Goal: Information Seeking & Learning: Learn about a topic

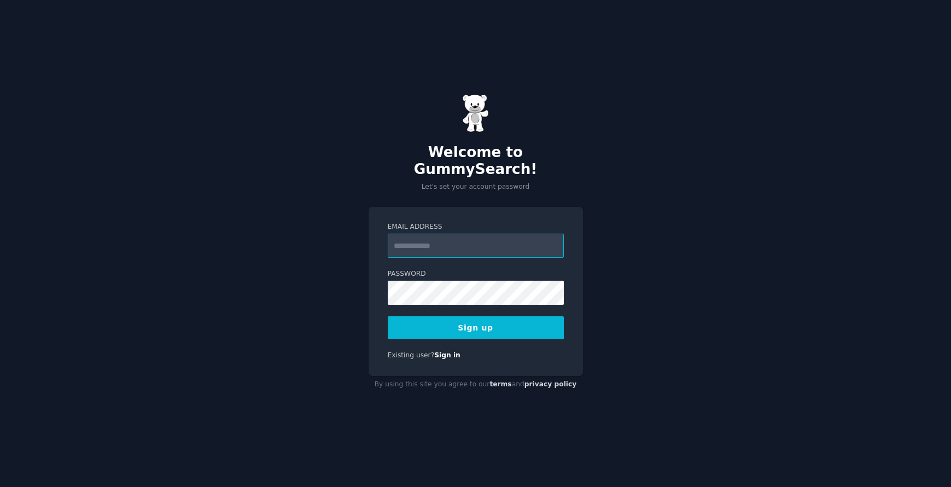
click at [428, 233] on input "Email Address" at bounding box center [476, 245] width 176 height 24
type input "**********"
click at [456, 320] on button "Sign up" at bounding box center [476, 327] width 176 height 23
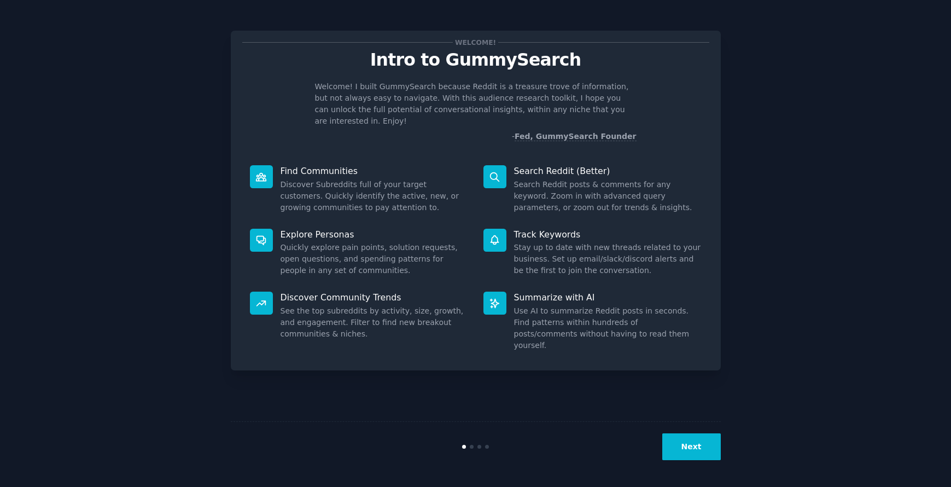
click at [691, 446] on button "Next" at bounding box center [691, 446] width 58 height 27
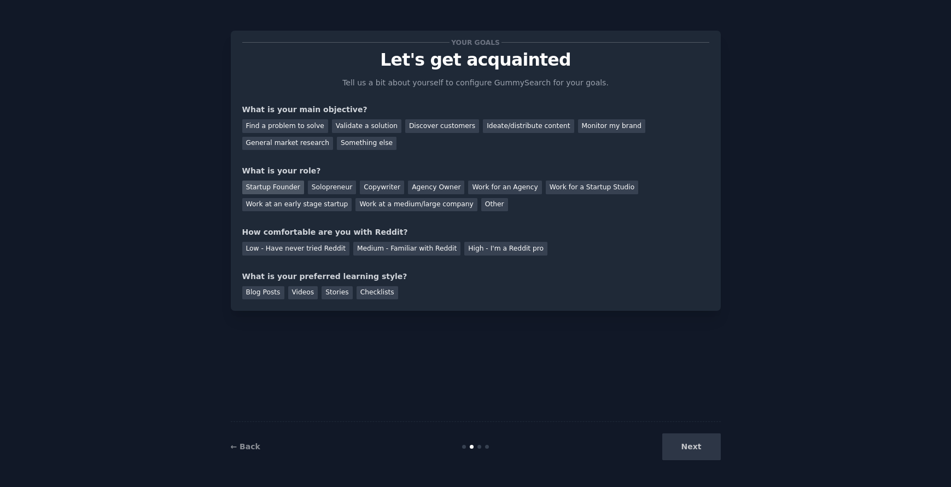
click at [284, 184] on div "Startup Founder" at bounding box center [273, 187] width 62 height 14
click at [330, 186] on div "Solopreneur" at bounding box center [332, 187] width 48 height 14
click at [378, 129] on div "Validate a solution" at bounding box center [366, 126] width 69 height 14
click at [378, 246] on div "Medium - Familiar with Reddit" at bounding box center [406, 249] width 107 height 14
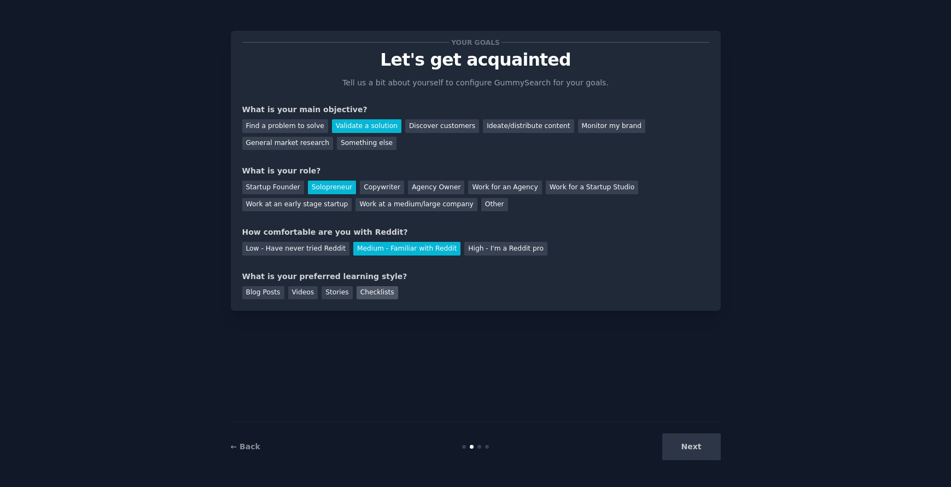
click at [365, 291] on div "Checklists" at bounding box center [377, 293] width 42 height 14
click at [683, 444] on button "Next" at bounding box center [691, 446] width 58 height 27
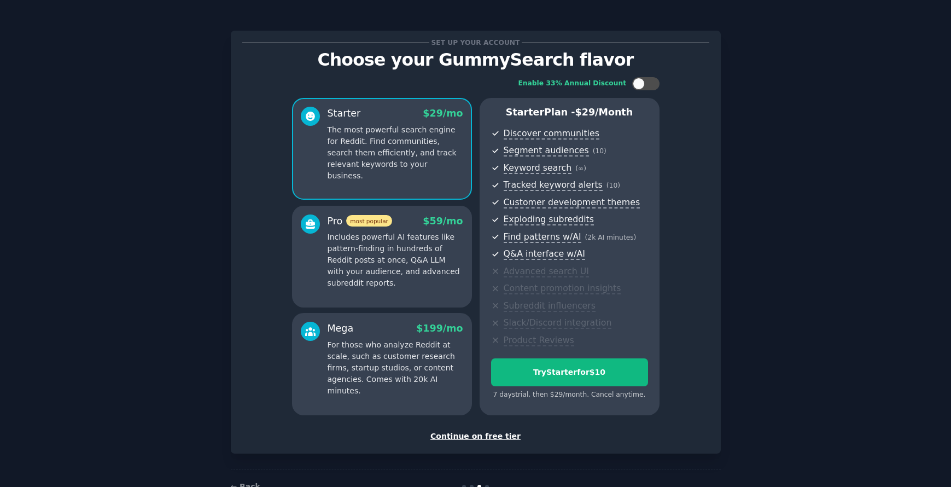
click at [499, 434] on div "Continue on free tier" at bounding box center [475, 435] width 467 height 11
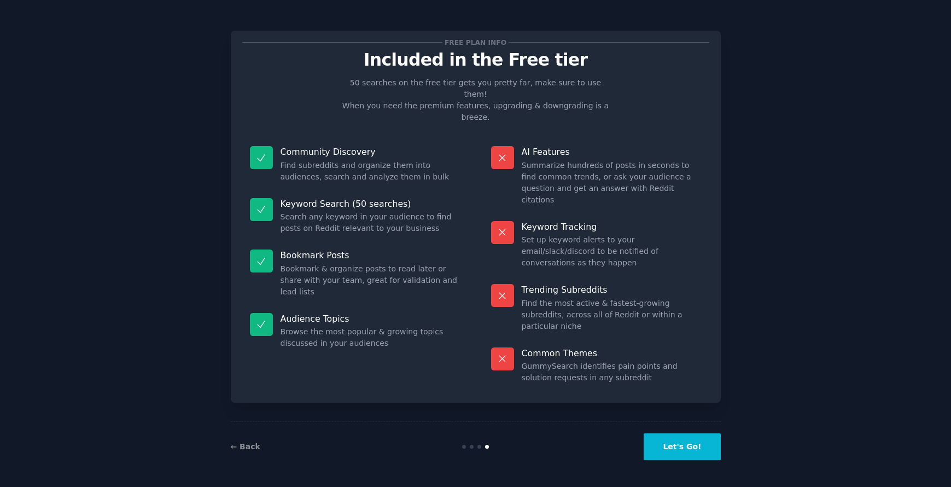
click at [672, 441] on button "Let's Go!" at bounding box center [681, 446] width 77 height 27
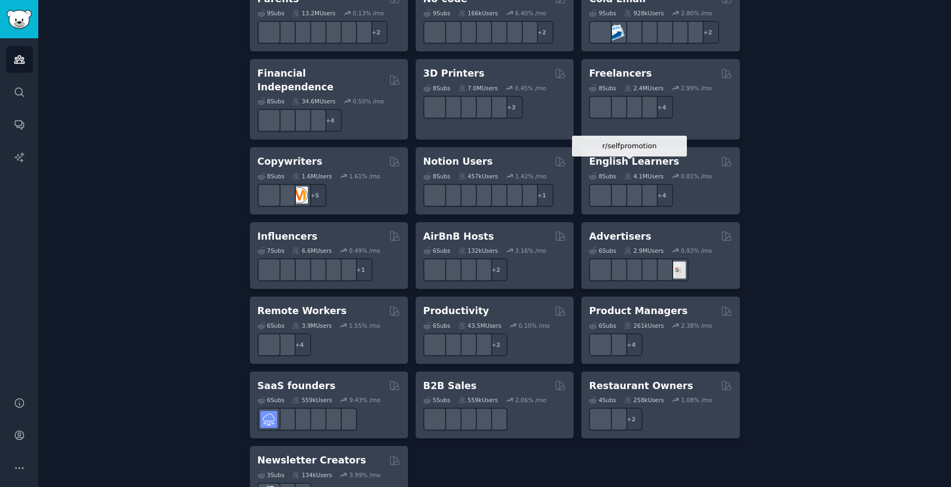
scroll to position [750, 0]
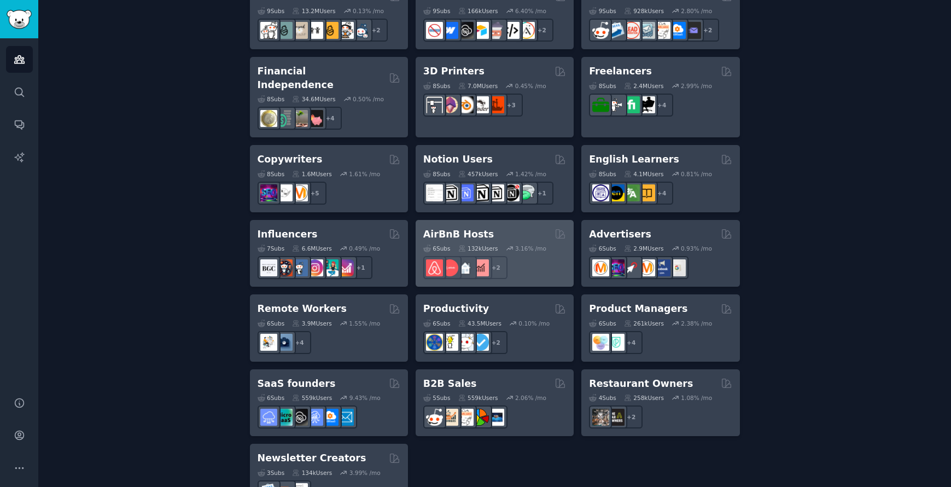
click at [476, 227] on h2 "AirBnB Hosts" at bounding box center [458, 234] width 71 height 14
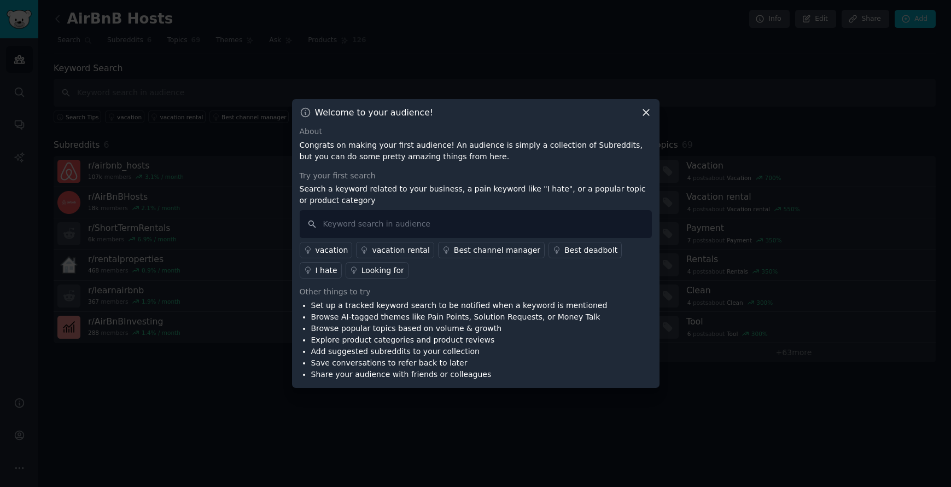
click at [648, 110] on icon at bounding box center [645, 112] width 11 height 11
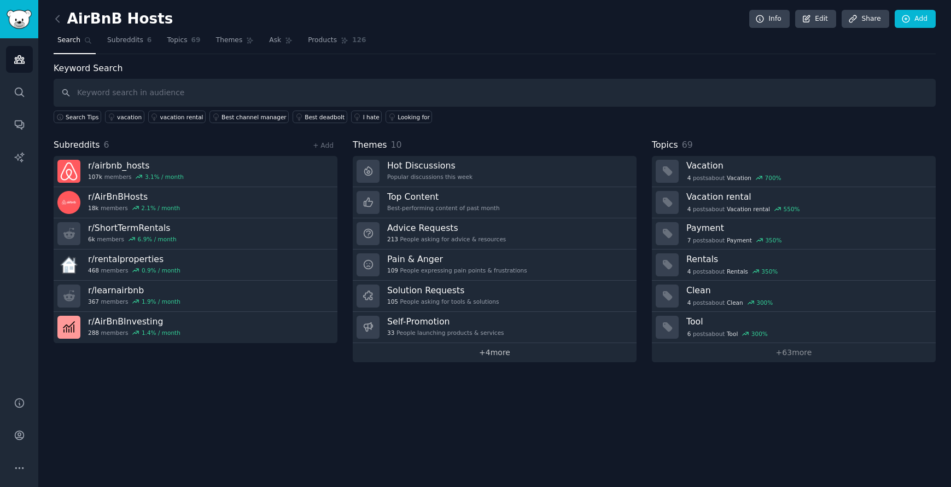
click at [465, 355] on link "+ 4 more" at bounding box center [495, 352] width 284 height 19
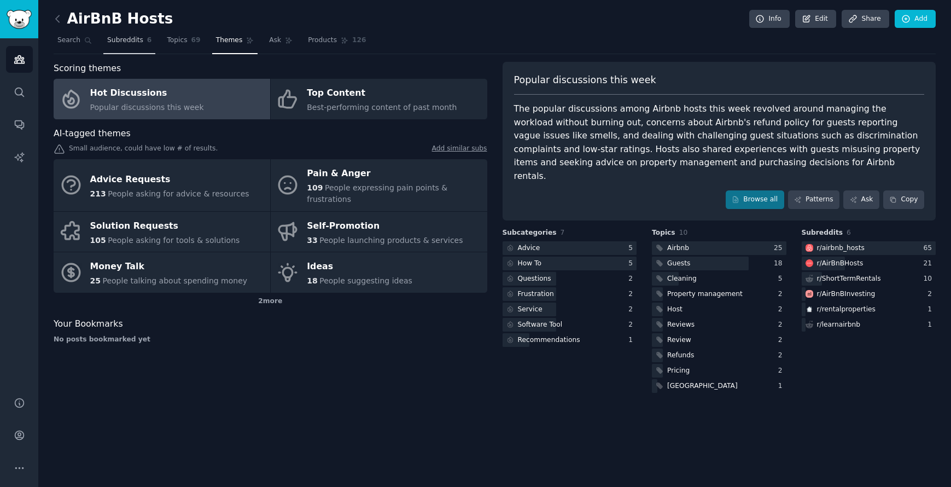
click at [127, 48] on link "Subreddits 6" at bounding box center [129, 43] width 52 height 22
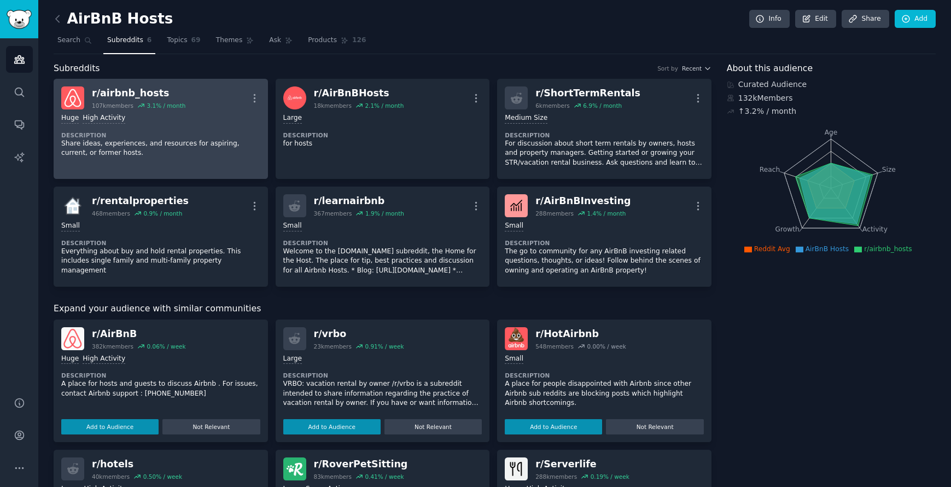
click at [190, 100] on div "r/ airbnb_hosts 107k members 3.1 % / month More" at bounding box center [160, 97] width 199 height 23
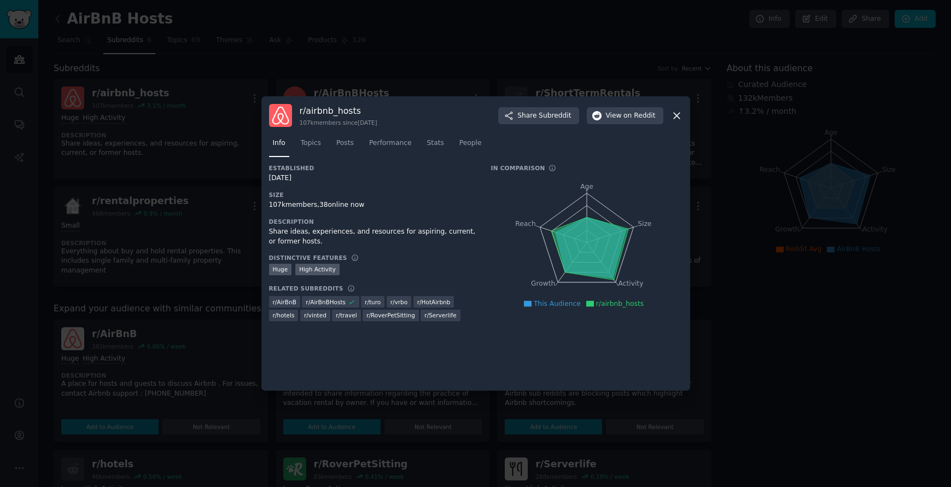
click at [676, 116] on icon at bounding box center [677, 116] width 6 height 6
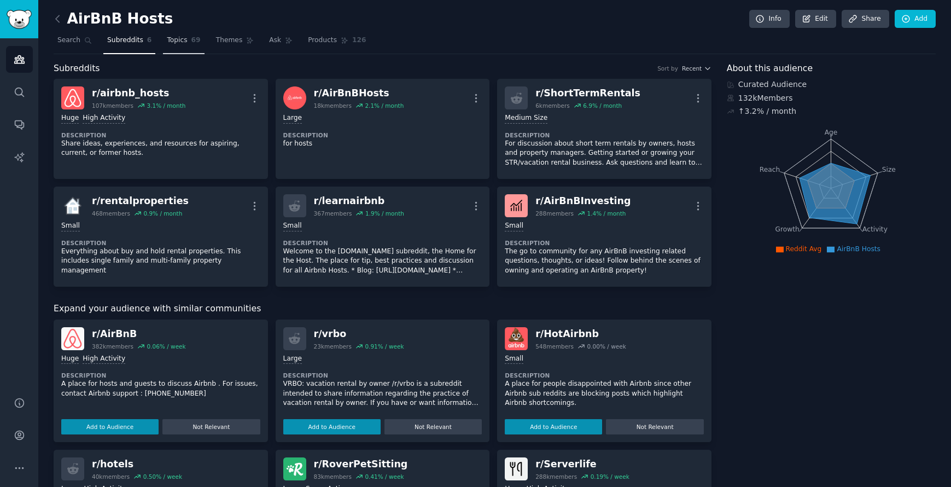
click at [179, 39] on span "Topics" at bounding box center [177, 41] width 20 height 10
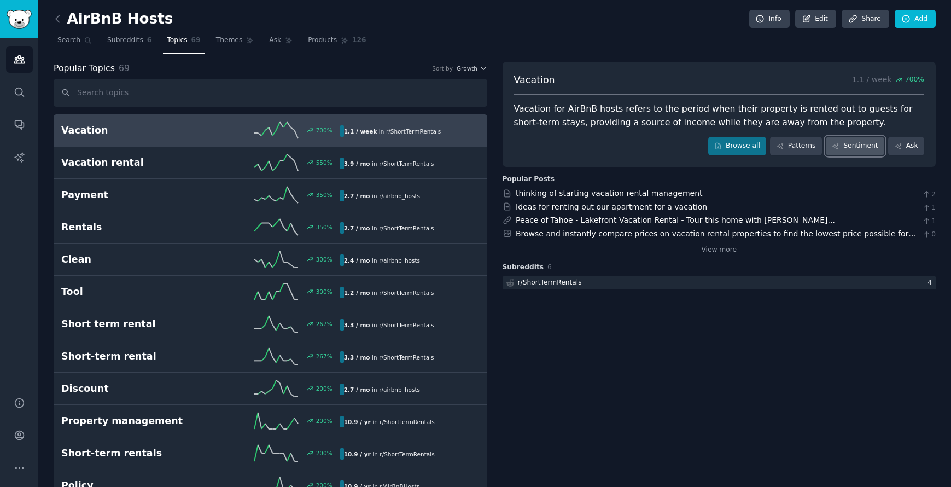
click at [845, 144] on link "Sentiment" at bounding box center [855, 146] width 58 height 19
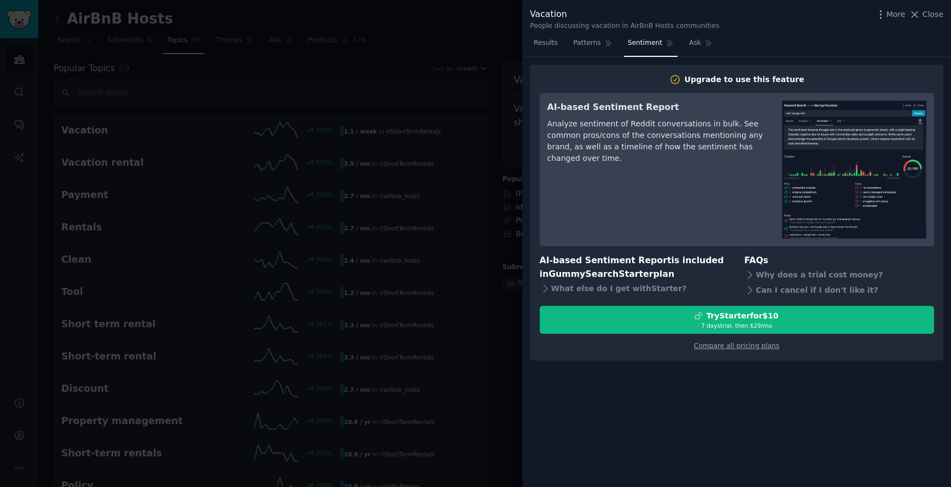
click at [466, 145] on div at bounding box center [475, 243] width 951 height 487
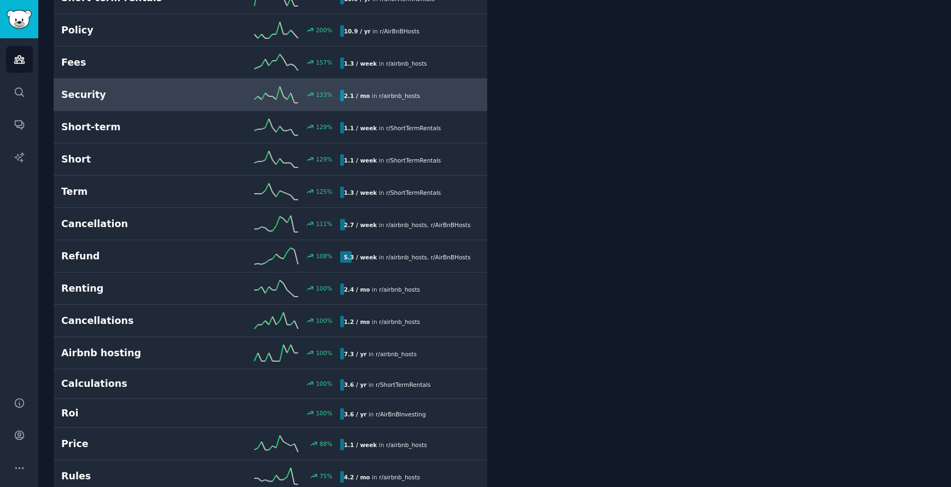
scroll to position [466, 0]
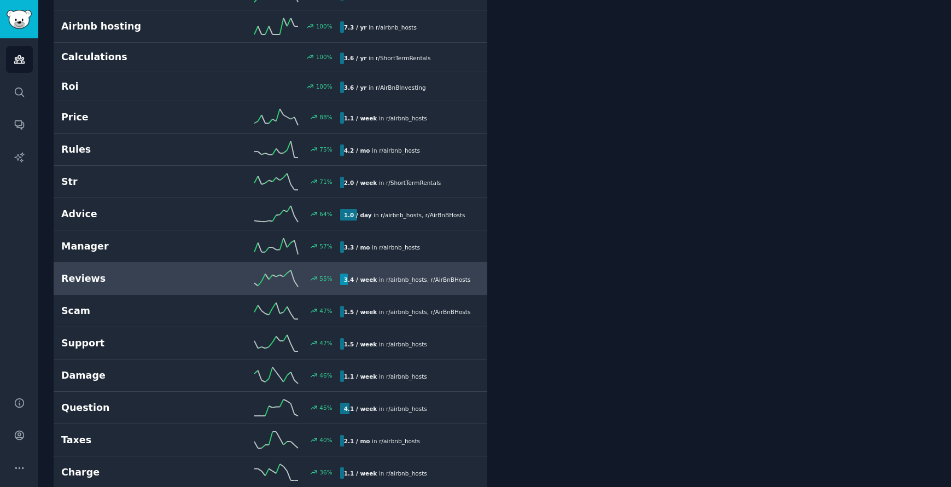
click at [186, 282] on h2 "Reviews" at bounding box center [130, 279] width 139 height 14
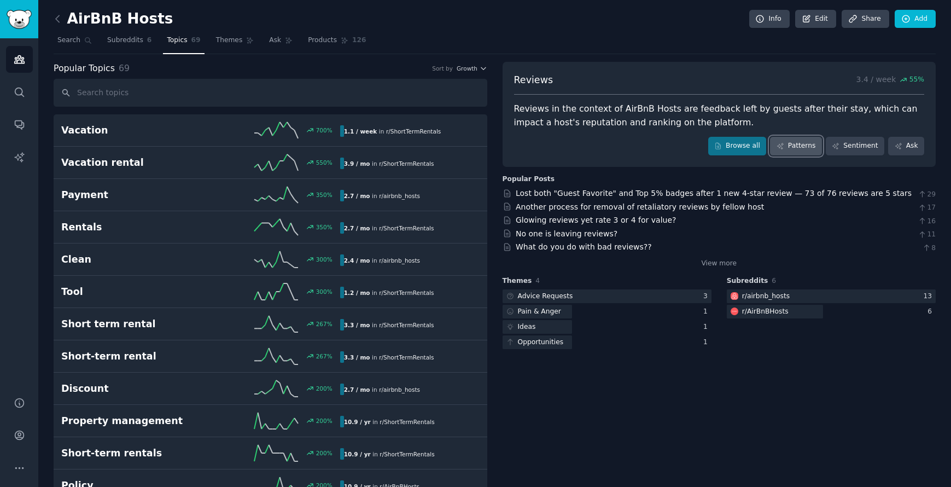
click at [805, 146] on link "Patterns" at bounding box center [795, 146] width 51 height 19
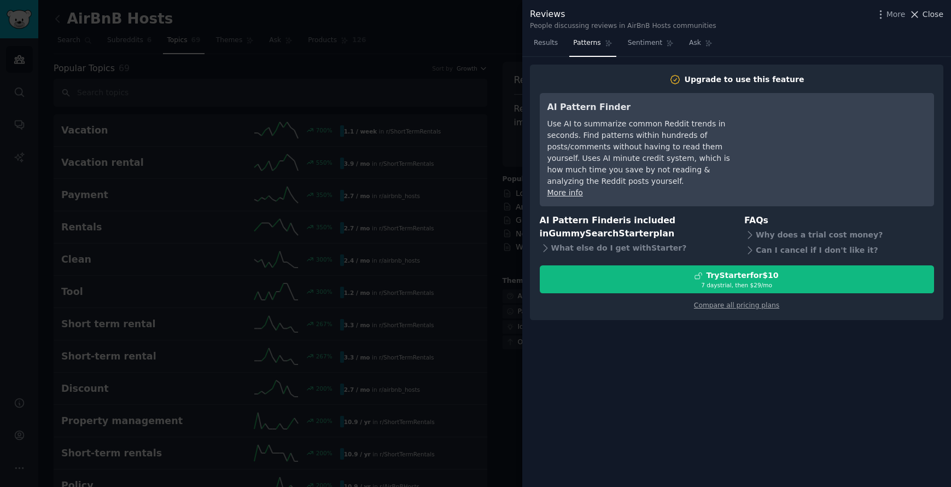
click at [927, 9] on span "Close" at bounding box center [932, 14] width 21 height 11
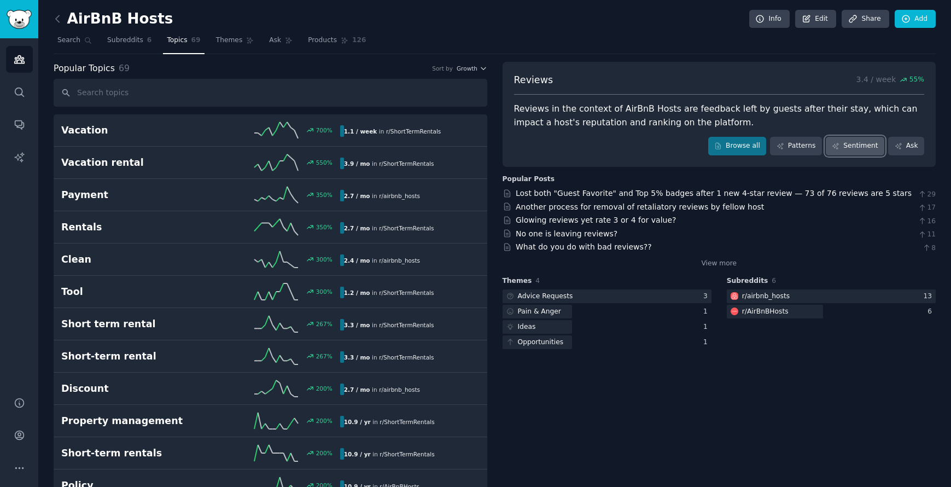
click at [856, 142] on link "Sentiment" at bounding box center [855, 146] width 58 height 19
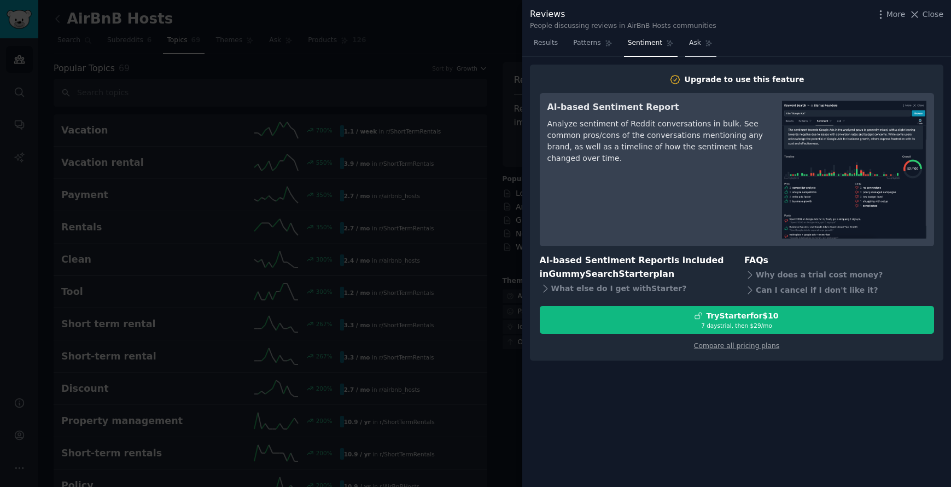
click at [699, 38] on link "Ask" at bounding box center [700, 45] width 31 height 22
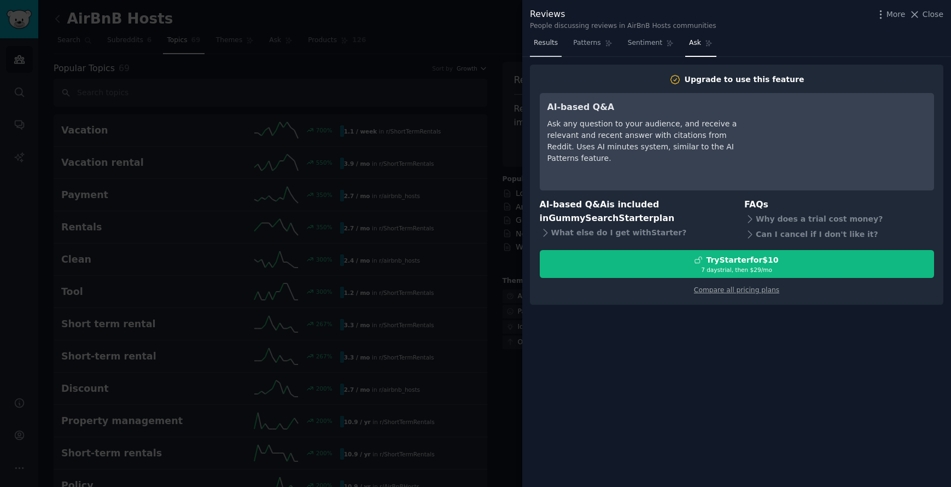
click at [550, 45] on span "Results" at bounding box center [546, 43] width 24 height 10
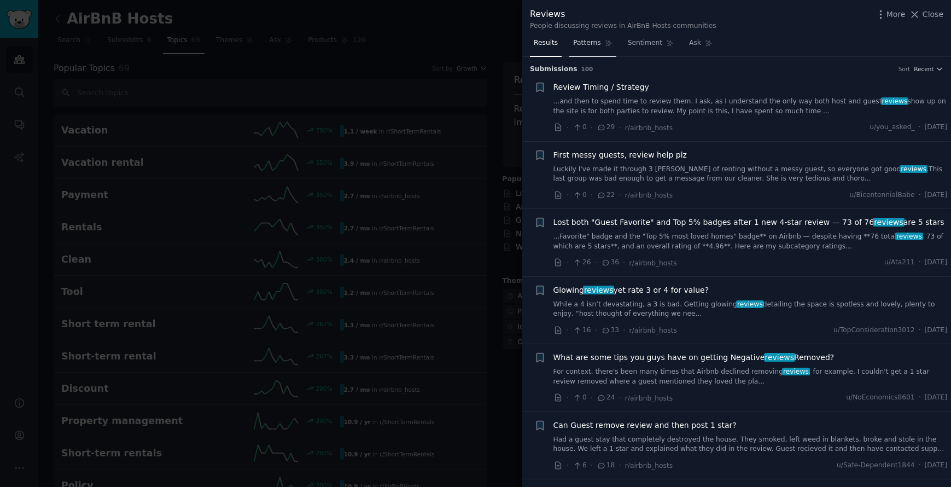
click at [585, 42] on span "Patterns" at bounding box center [586, 43] width 27 height 10
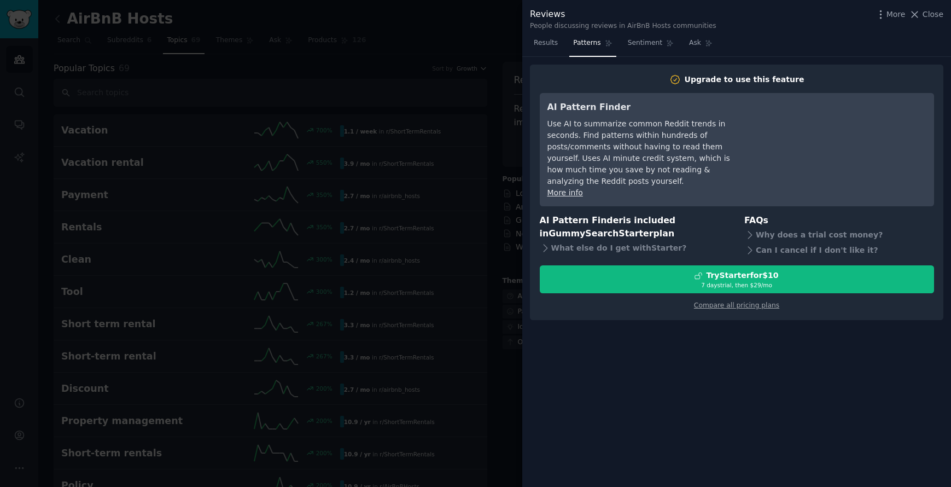
click at [922, 20] on div "More Close" at bounding box center [909, 15] width 68 height 14
click at [923, 16] on span "Close" at bounding box center [932, 14] width 21 height 11
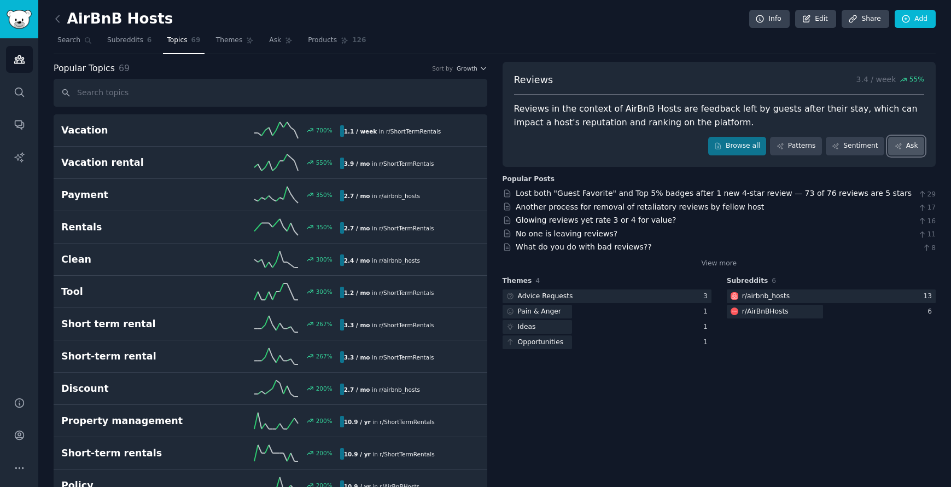
click at [896, 148] on icon at bounding box center [898, 146] width 8 height 8
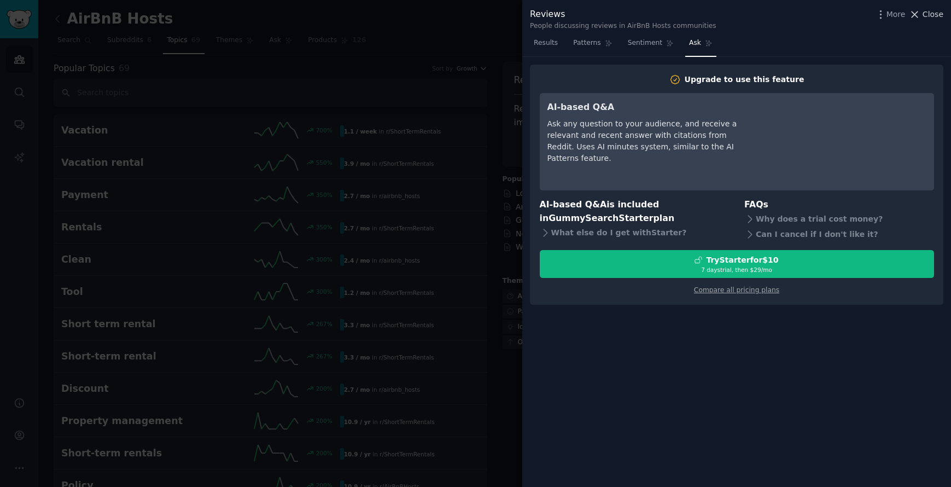
click at [933, 12] on span "Close" at bounding box center [932, 14] width 21 height 11
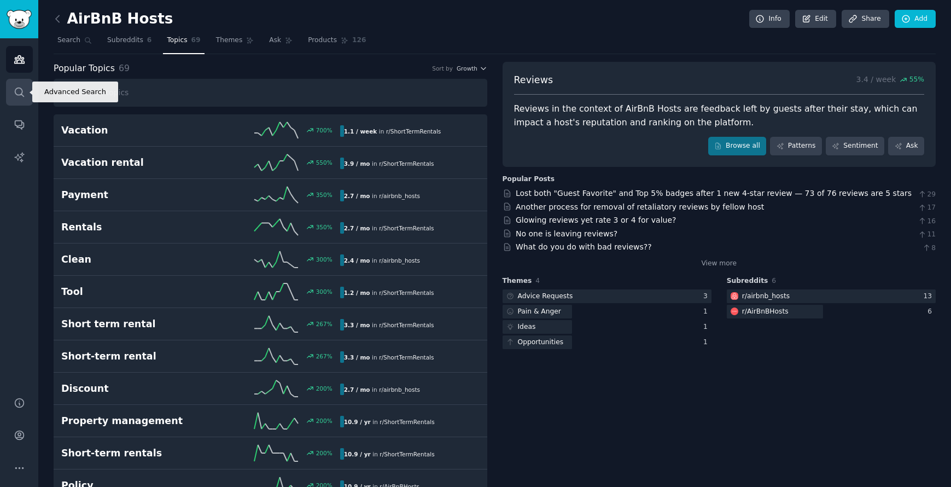
click at [21, 101] on link "Search" at bounding box center [19, 92] width 27 height 27
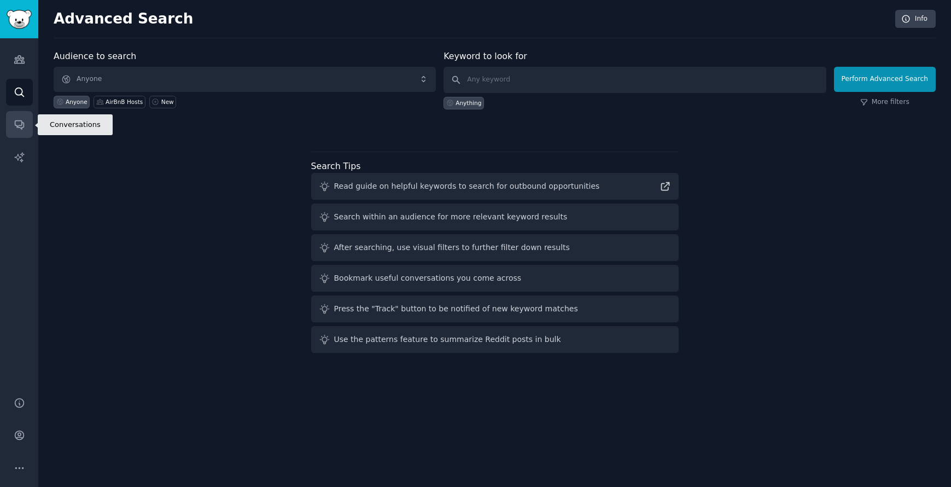
click at [22, 122] on icon "Sidebar" at bounding box center [19, 125] width 9 height 9
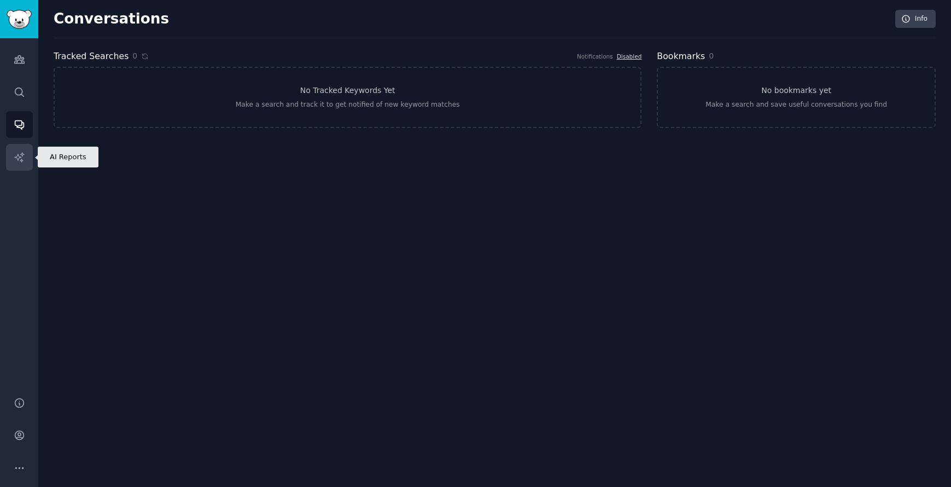
click at [25, 160] on link "AI Reports" at bounding box center [19, 157] width 27 height 27
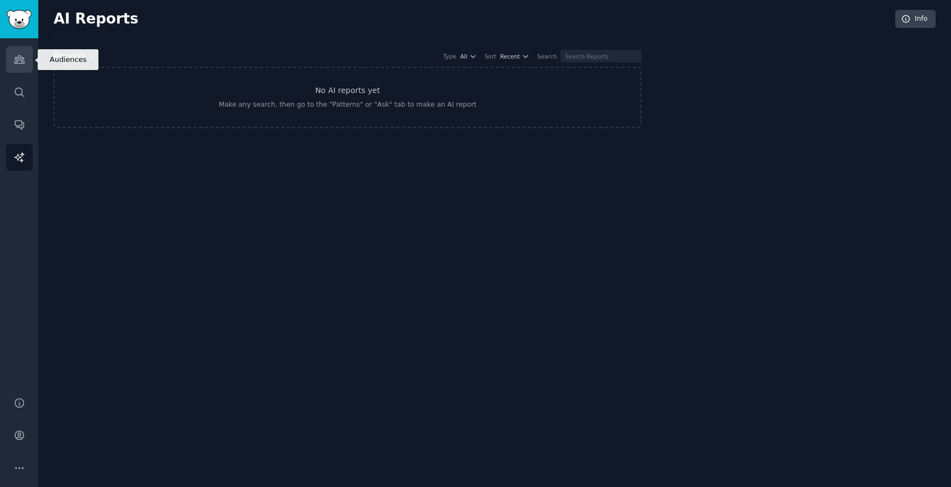
click at [18, 57] on icon "Sidebar" at bounding box center [19, 59] width 11 height 11
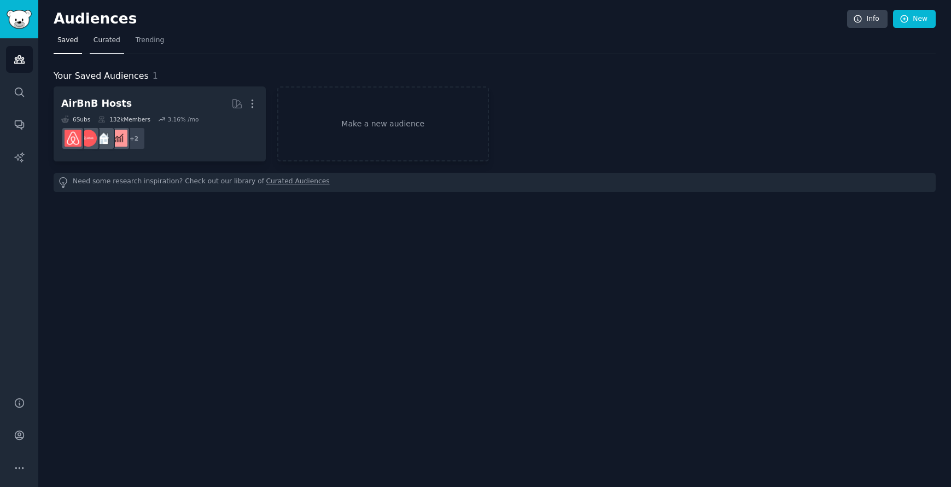
click at [93, 40] on span "Curated" at bounding box center [106, 41] width 27 height 10
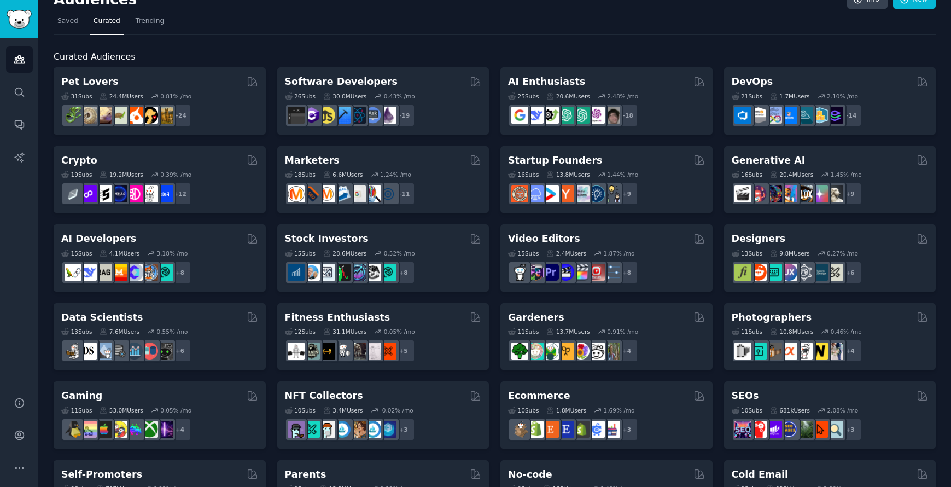
scroll to position [20, 0]
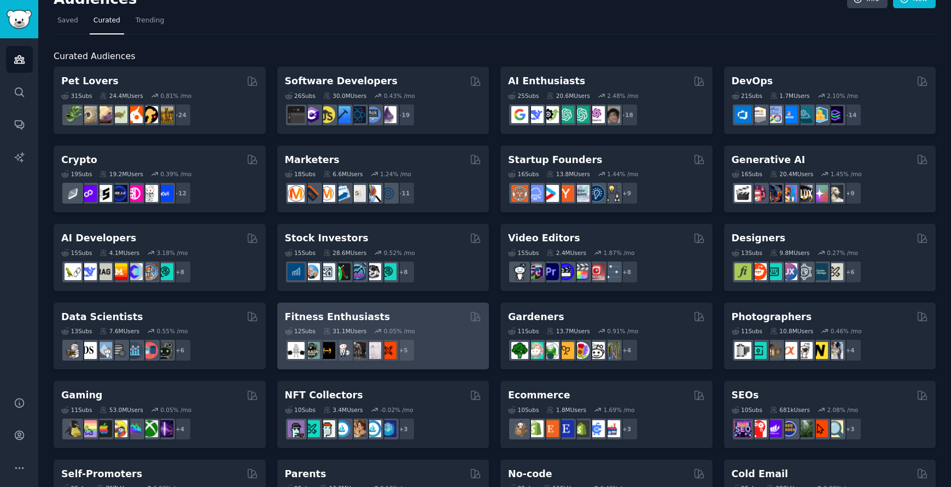
click at [394, 320] on div "Fitness Enthusiasts" at bounding box center [383, 317] width 197 height 14
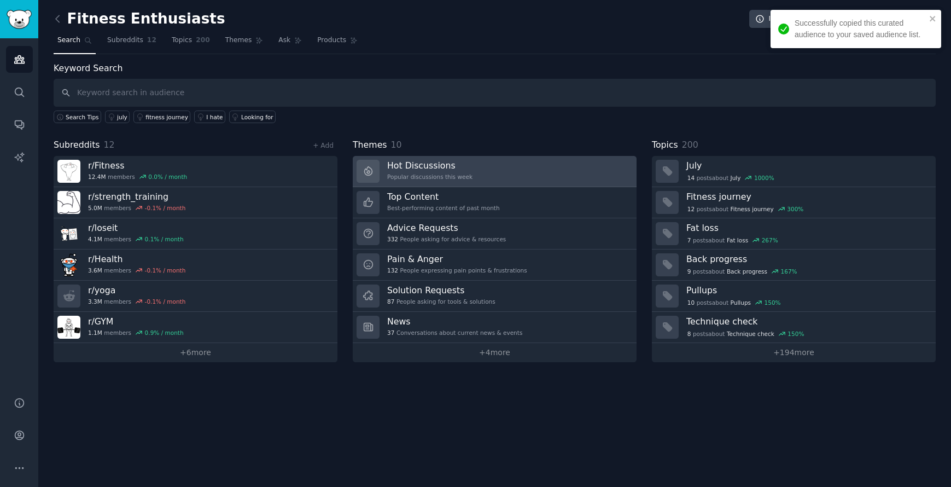
click at [483, 165] on link "Hot Discussions Popular discussions this week" at bounding box center [495, 171] width 284 height 31
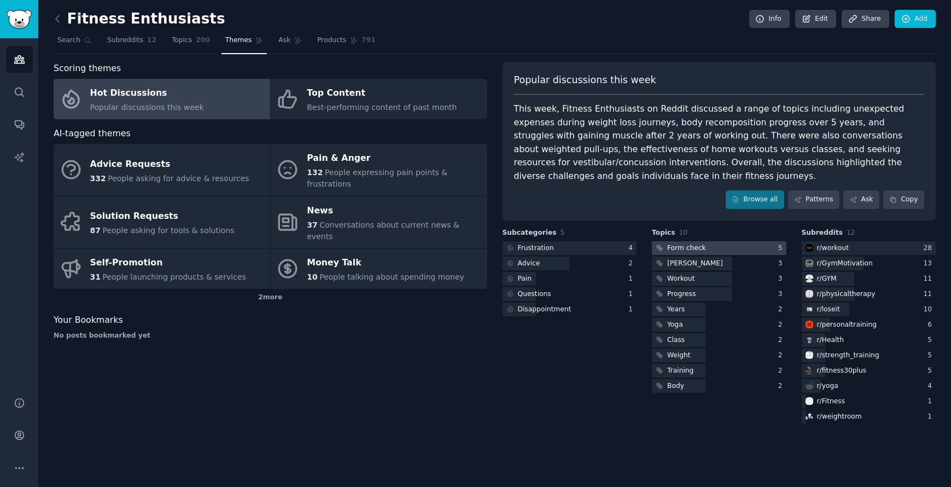
click at [742, 248] on div at bounding box center [719, 248] width 134 height 14
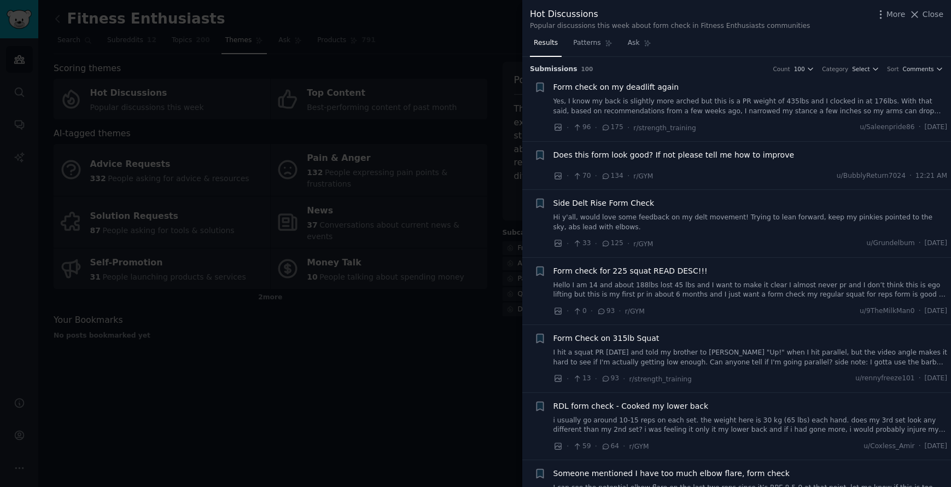
click at [614, 337] on span "Form Check on 315lb Squat" at bounding box center [606, 337] width 106 height 11
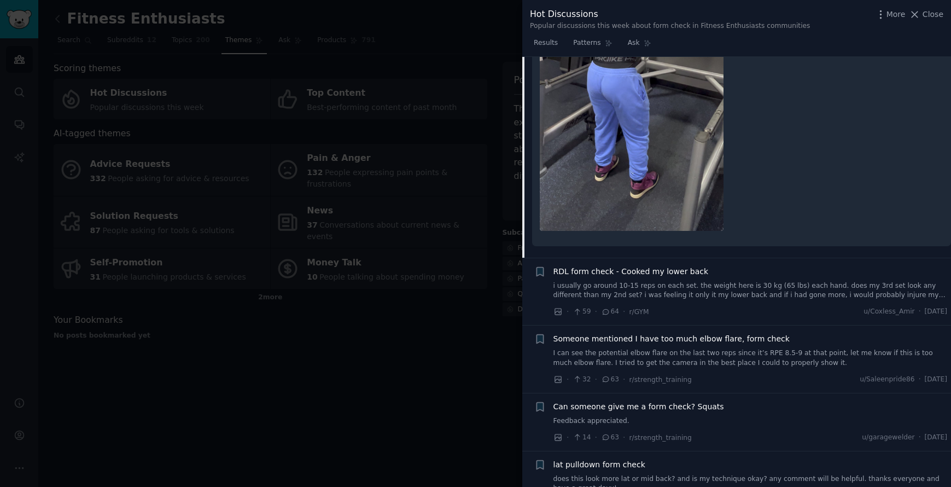
scroll to position [806, 0]
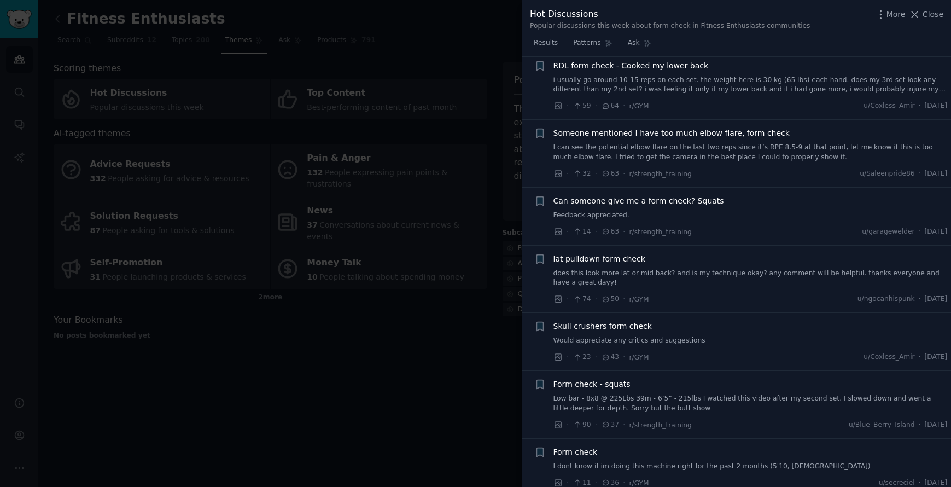
click at [678, 201] on span "Can someone give me a form check? Squats" at bounding box center [638, 200] width 171 height 11
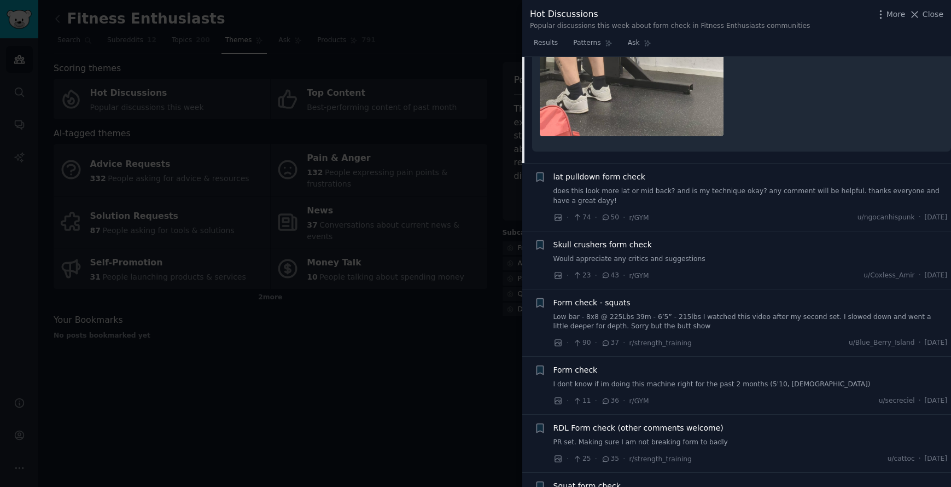
scroll to position [867, 0]
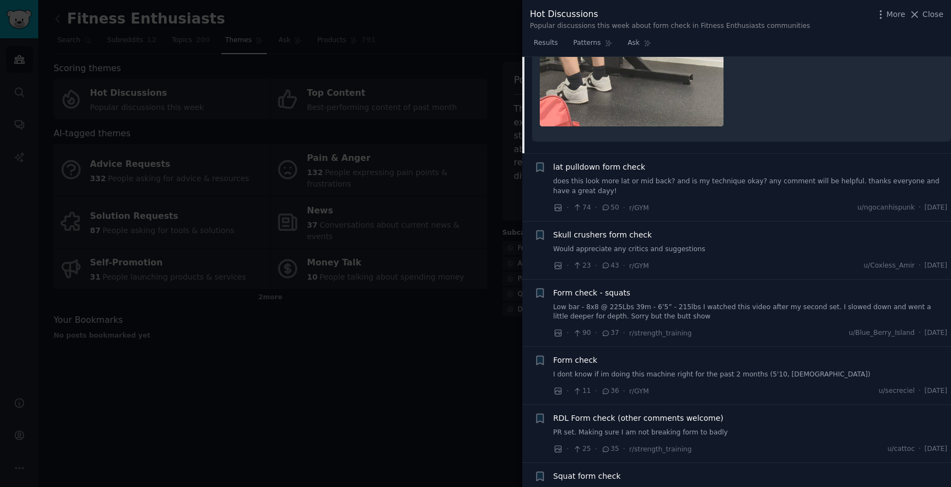
click at [701, 173] on div "lat pulldown form check" at bounding box center [750, 166] width 394 height 11
click at [621, 177] on link "does this look more lat or mid back? and is my technique okay? any comment will…" at bounding box center [750, 186] width 394 height 19
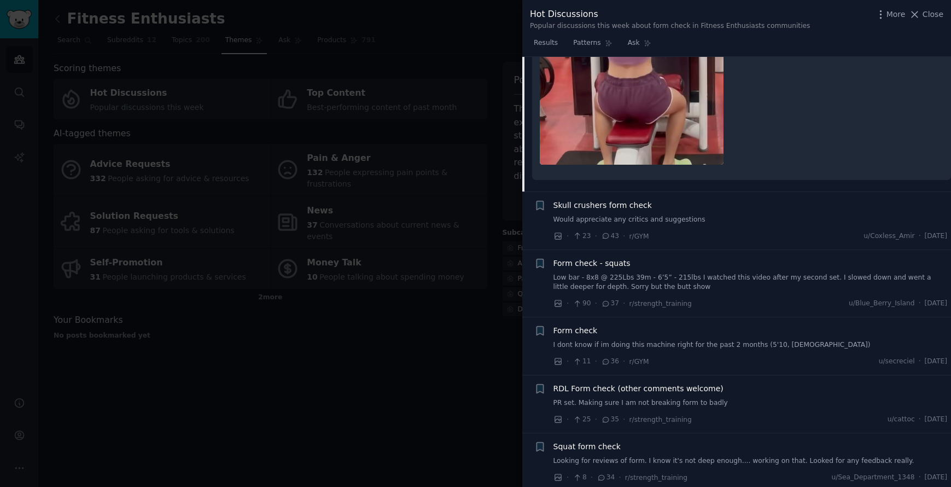
scroll to position [1076, 0]
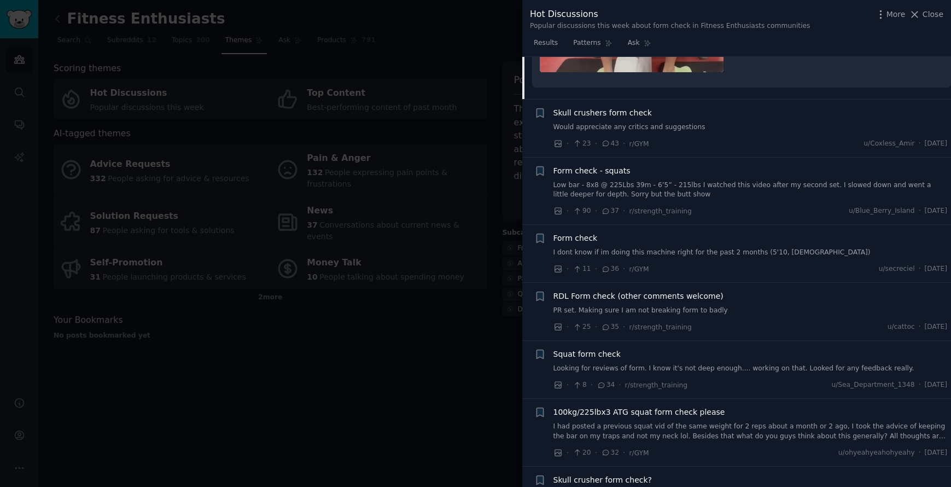
click at [587, 173] on span "Form check - squats" at bounding box center [591, 170] width 77 height 11
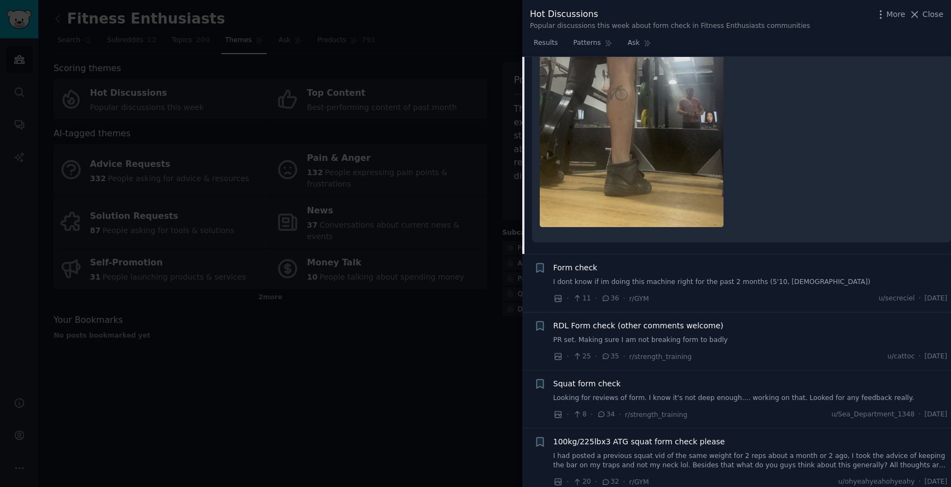
scroll to position [1273, 0]
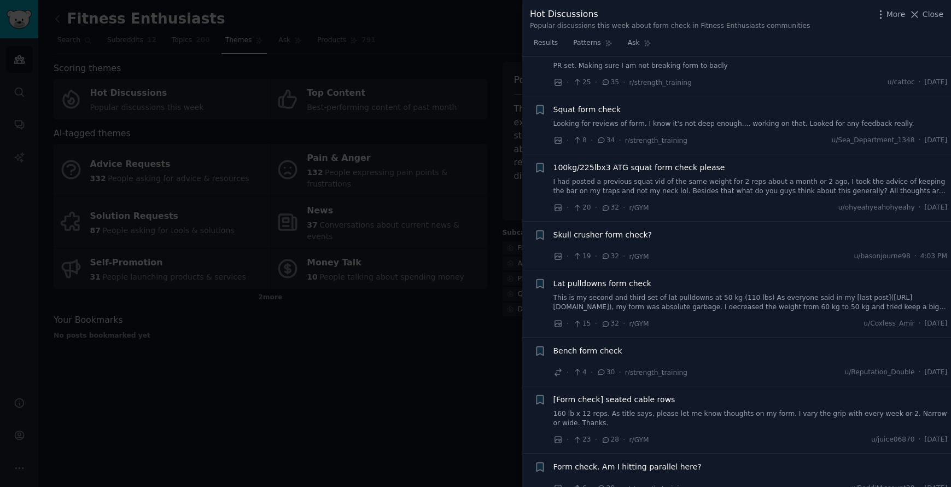
click at [633, 235] on span "Skull crusher form check?" at bounding box center [602, 234] width 99 height 11
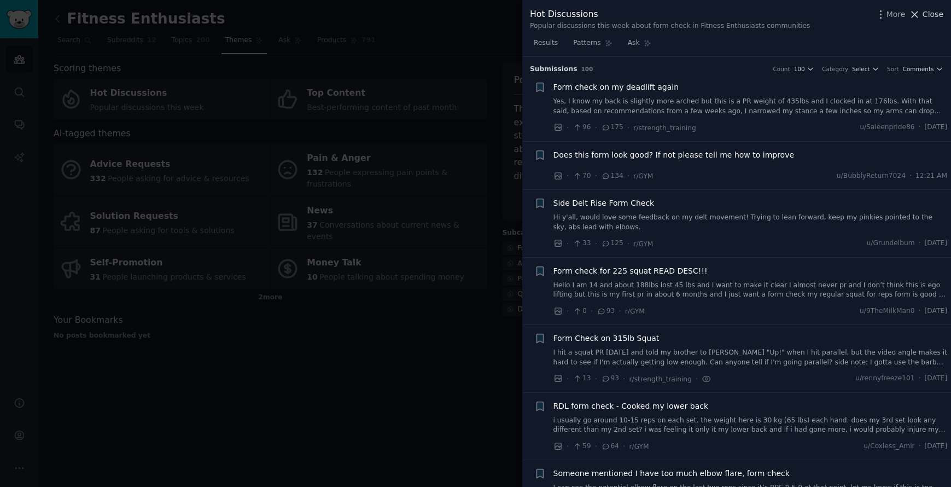
click at [923, 16] on span "Close" at bounding box center [932, 14] width 21 height 11
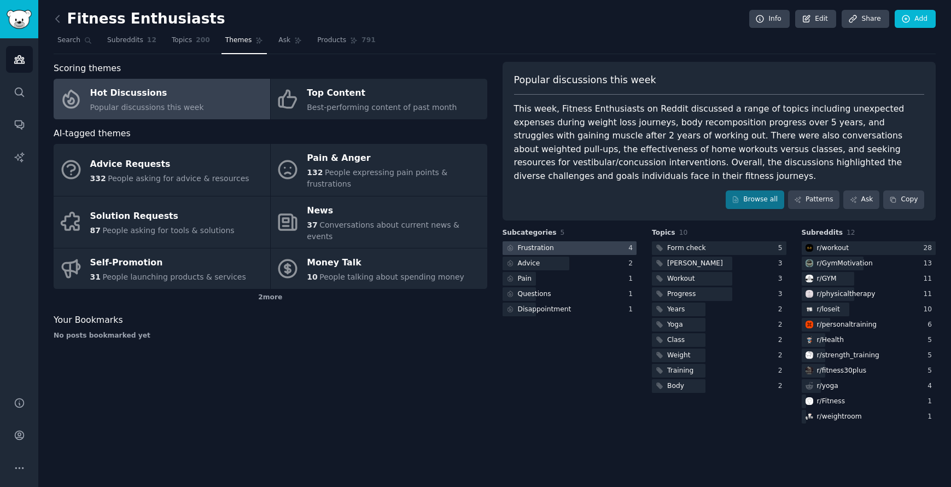
click at [594, 249] on div at bounding box center [569, 248] width 134 height 14
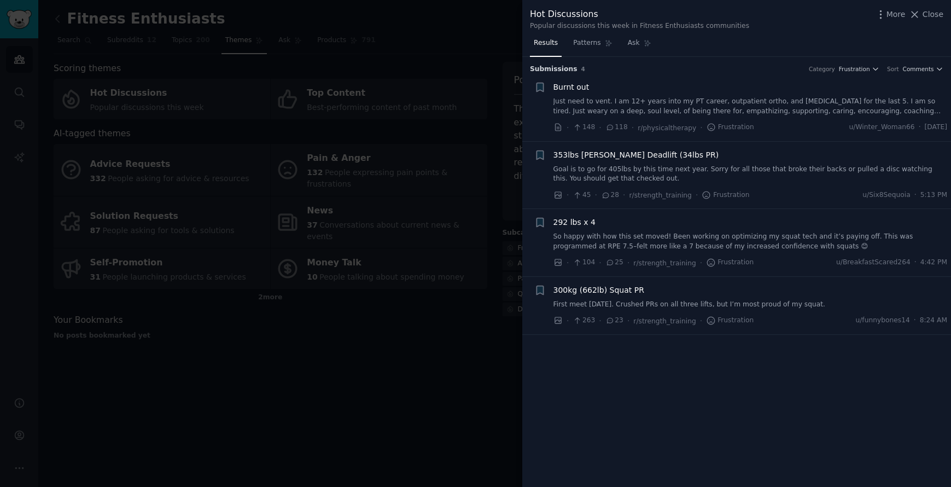
click at [751, 37] on div "Results Patterns Ask" at bounding box center [736, 45] width 429 height 22
